Goal: Task Accomplishment & Management: Manage account settings

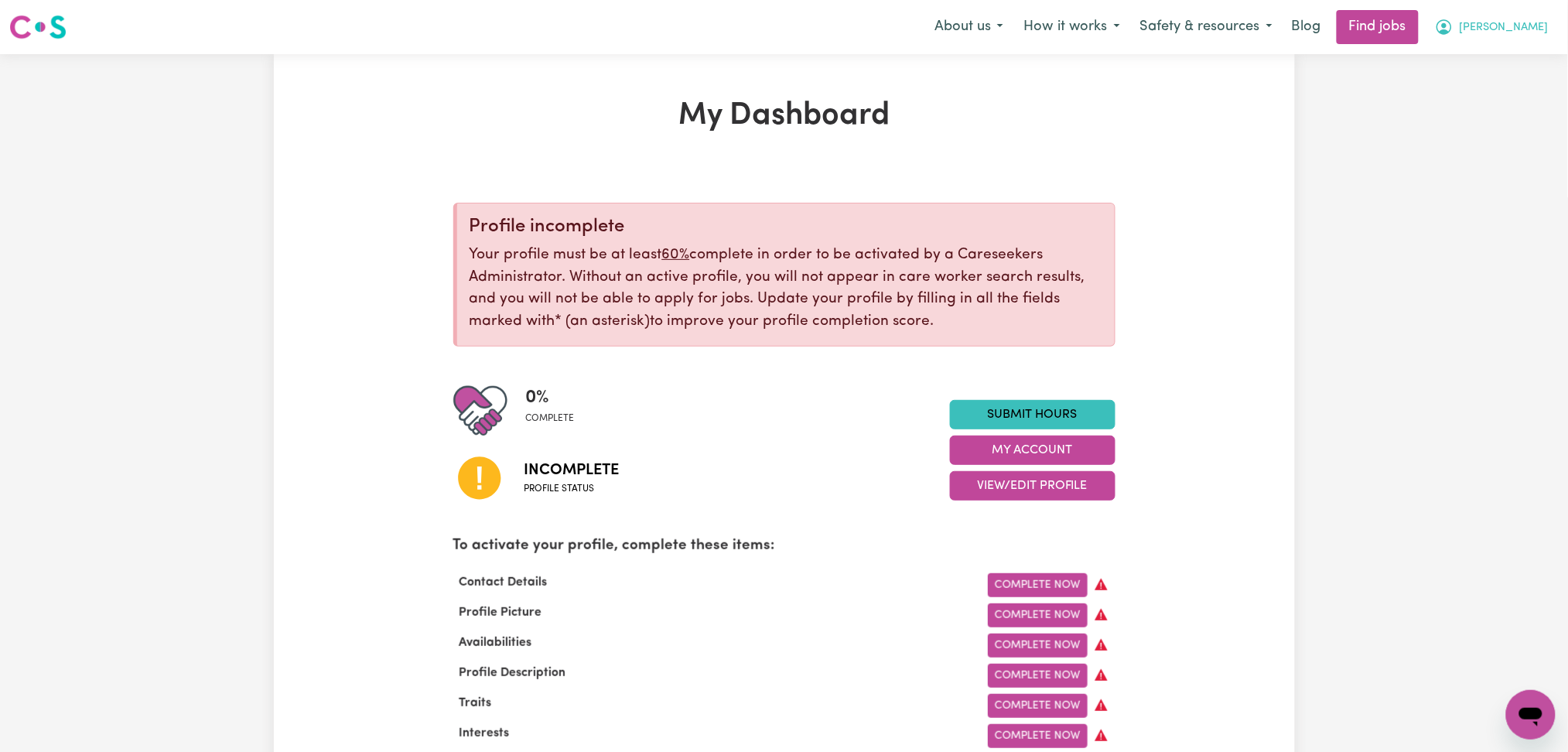
click at [1552, 31] on button "[PERSON_NAME]" at bounding box center [1491, 26] width 134 height 32
click at [1521, 123] on link "Logout" at bounding box center [1496, 119] width 122 height 30
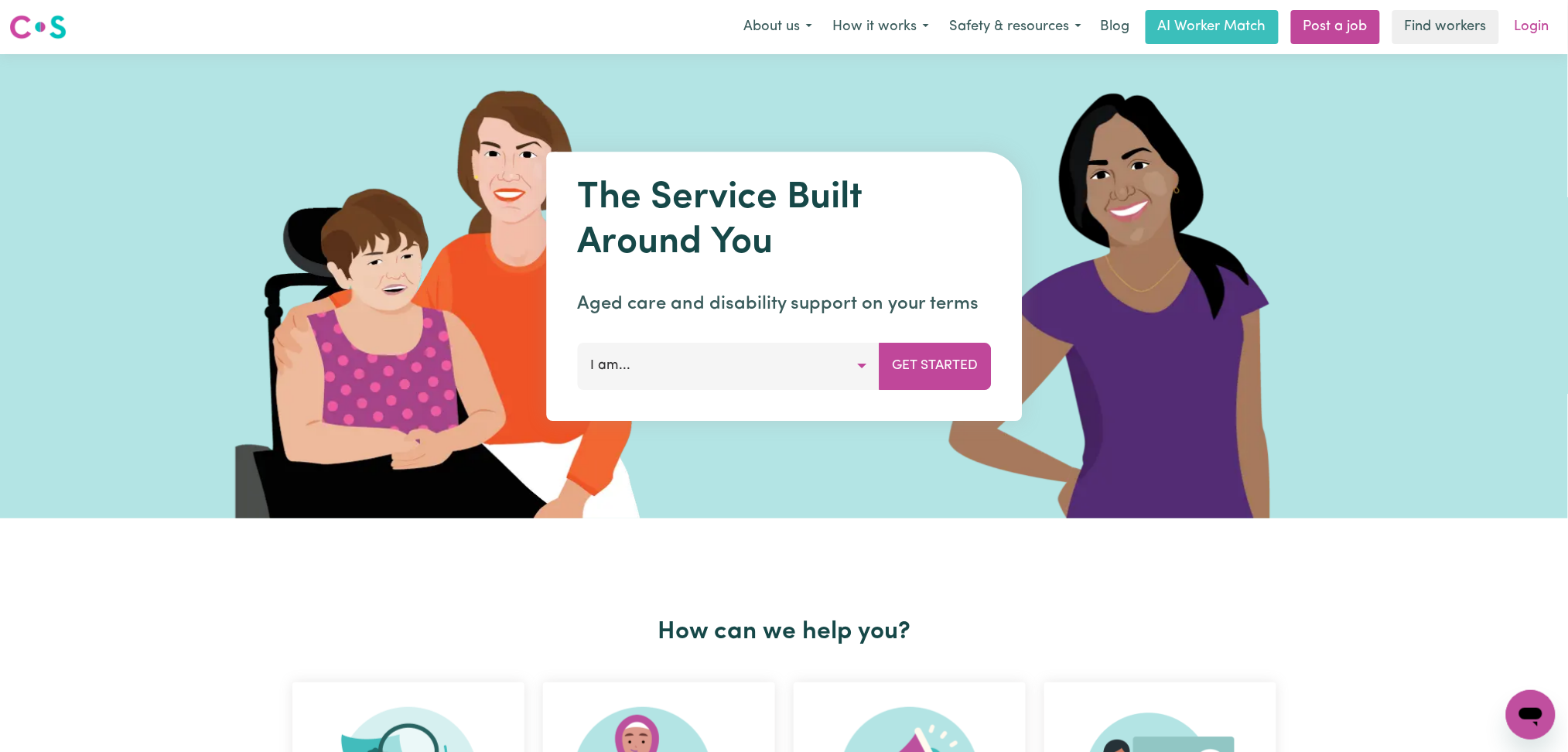
click at [1513, 21] on link "Login" at bounding box center [1532, 26] width 54 height 34
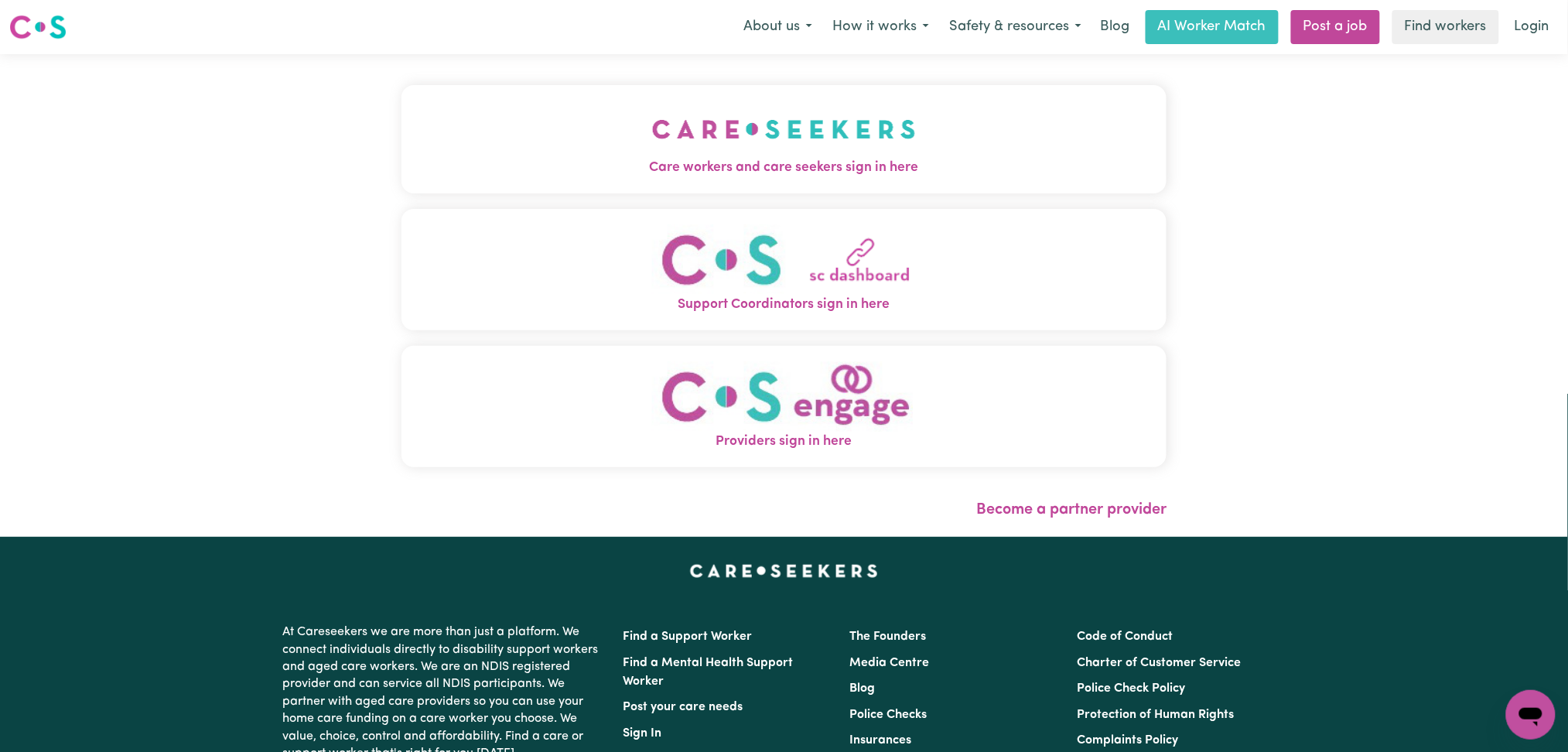
click at [715, 130] on button "Care workers and care seekers sign in here" at bounding box center [784, 139] width 766 height 108
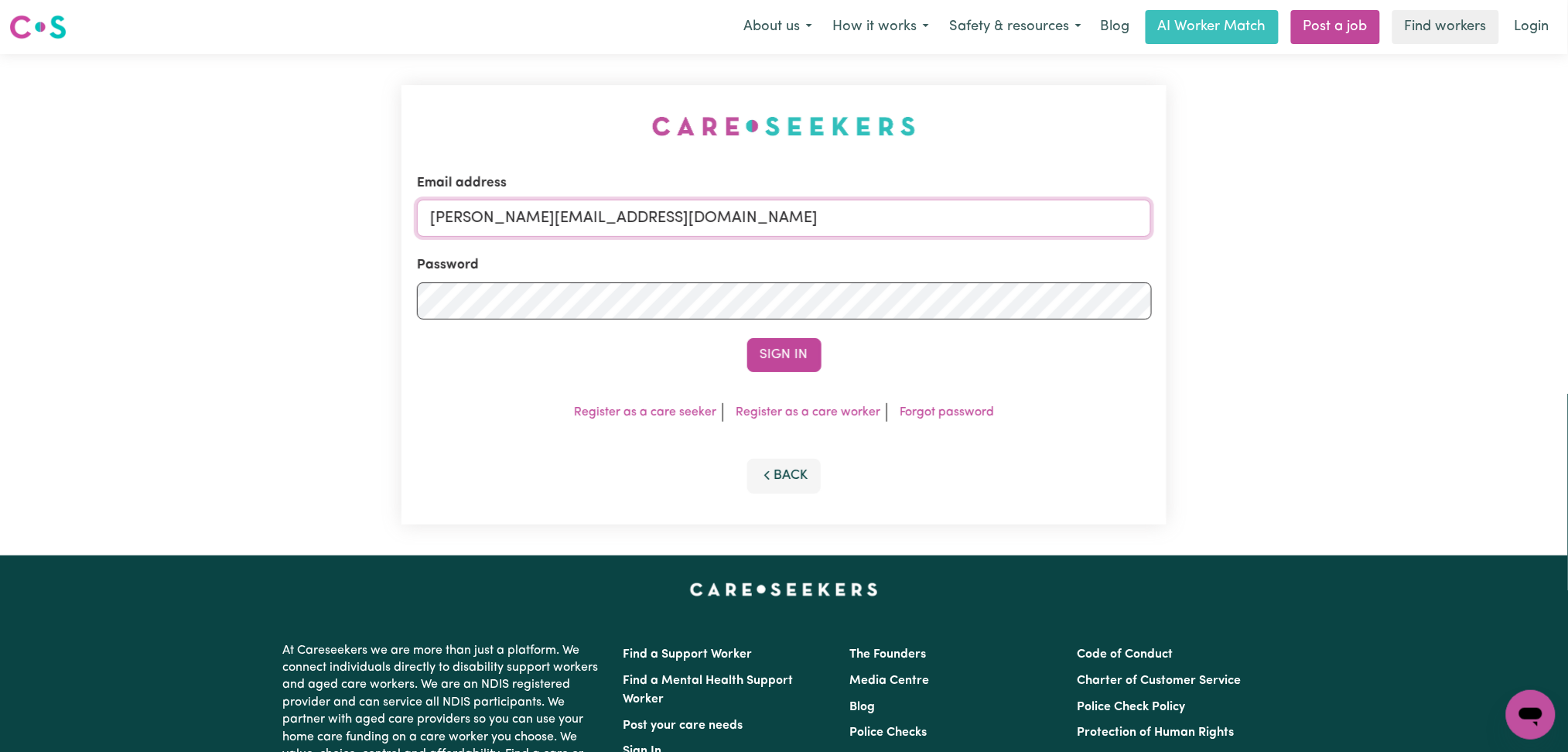
click at [623, 219] on input "[PERSON_NAME][EMAIL_ADDRESS][DOMAIN_NAME]" at bounding box center [784, 218] width 735 height 37
drag, startPoint x: 513, startPoint y: 209, endPoint x: 899, endPoint y: 207, distance: 386.0
click at [899, 207] on input "Superuser~[EMAIL_ADDRESS][DOMAIN_NAME]" at bounding box center [784, 218] width 735 height 37
type input "Superuser~[EMAIL_ADDRESS][DOMAIN_NAME]"
click at [796, 357] on button "Sign In" at bounding box center [784, 355] width 74 height 34
